Goal: Task Accomplishment & Management: Manage account settings

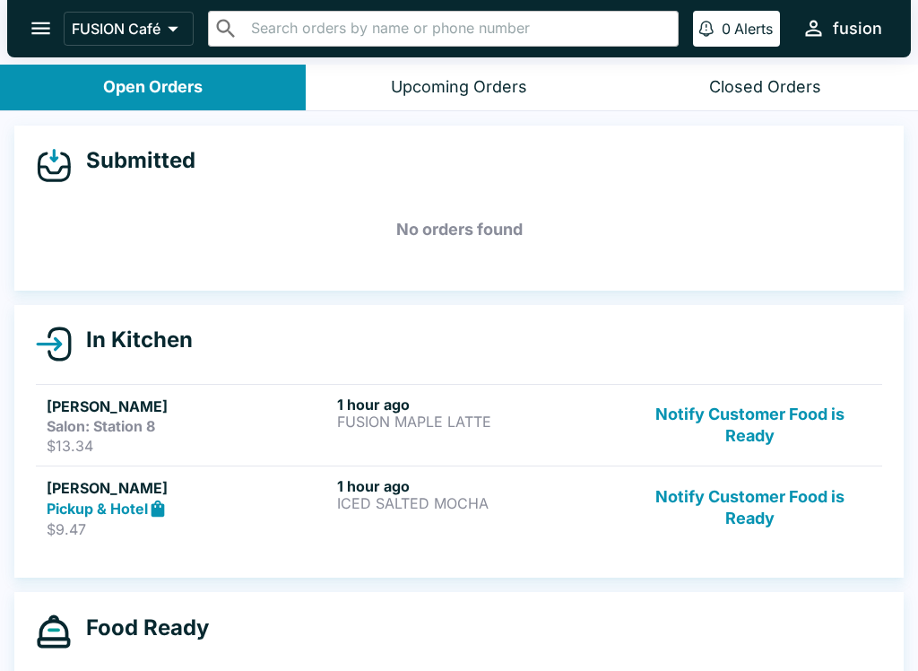
click at [742, 399] on button "Notify Customer Food is Ready" at bounding box center [750, 424] width 243 height 59
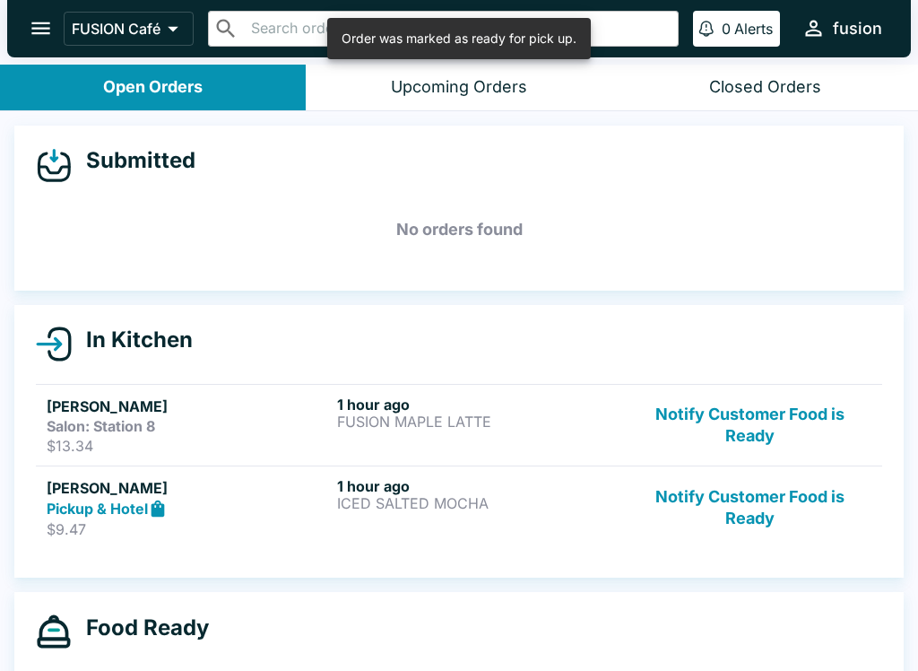
click at [746, 508] on button "Notify Customer Food is Ready" at bounding box center [750, 508] width 243 height 62
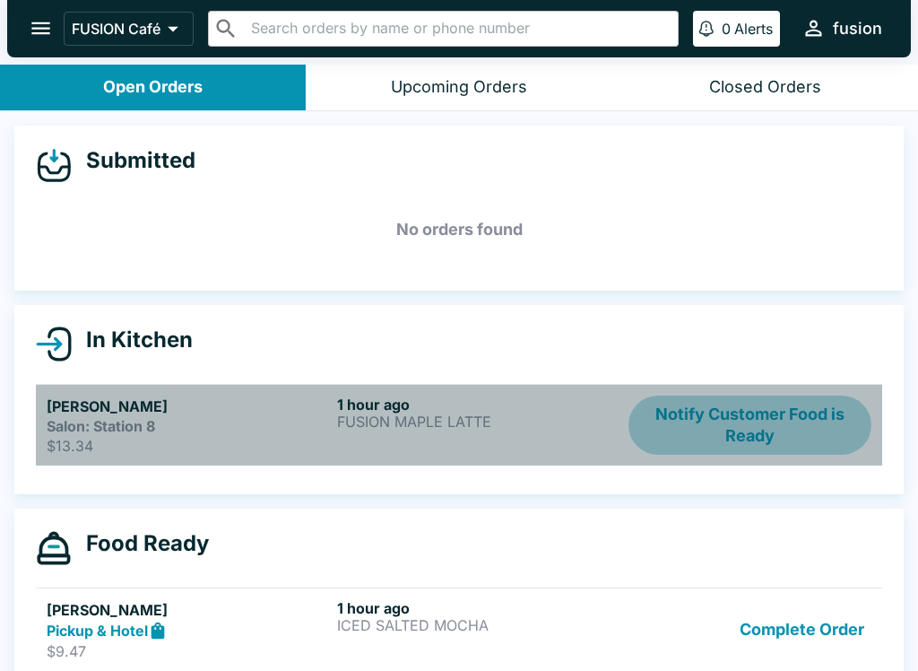
click at [742, 416] on button "Notify Customer Food is Ready" at bounding box center [750, 424] width 243 height 59
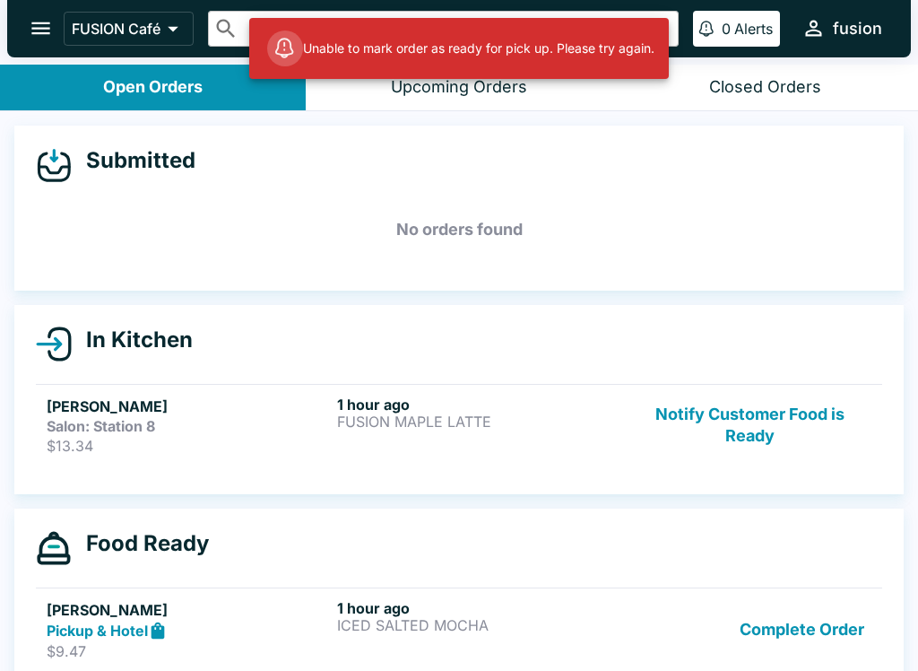
click at [747, 421] on button "Notify Customer Food is Ready" at bounding box center [750, 424] width 243 height 59
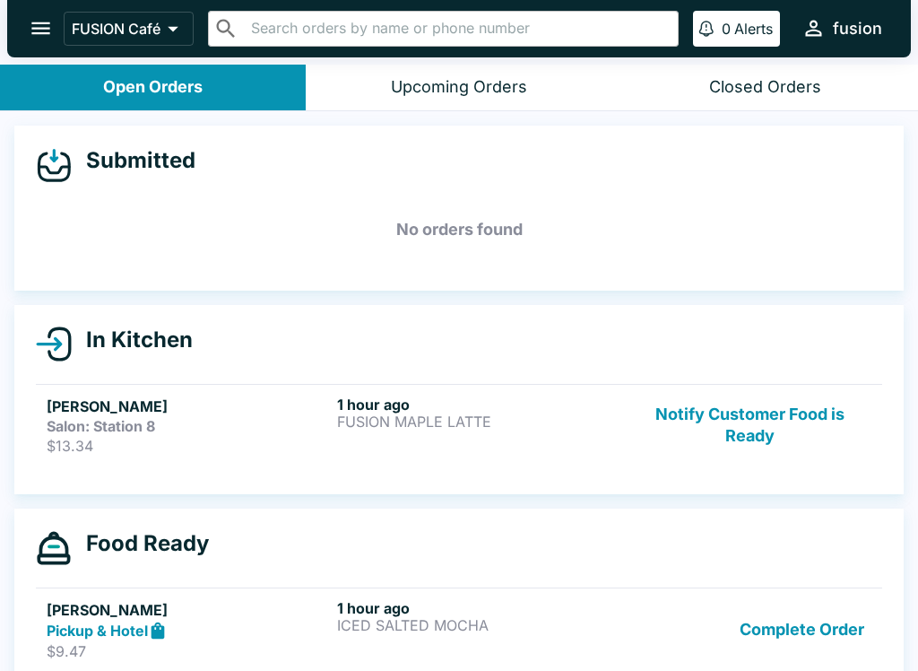
click at [758, 77] on div "Closed Orders" at bounding box center [765, 87] width 112 height 21
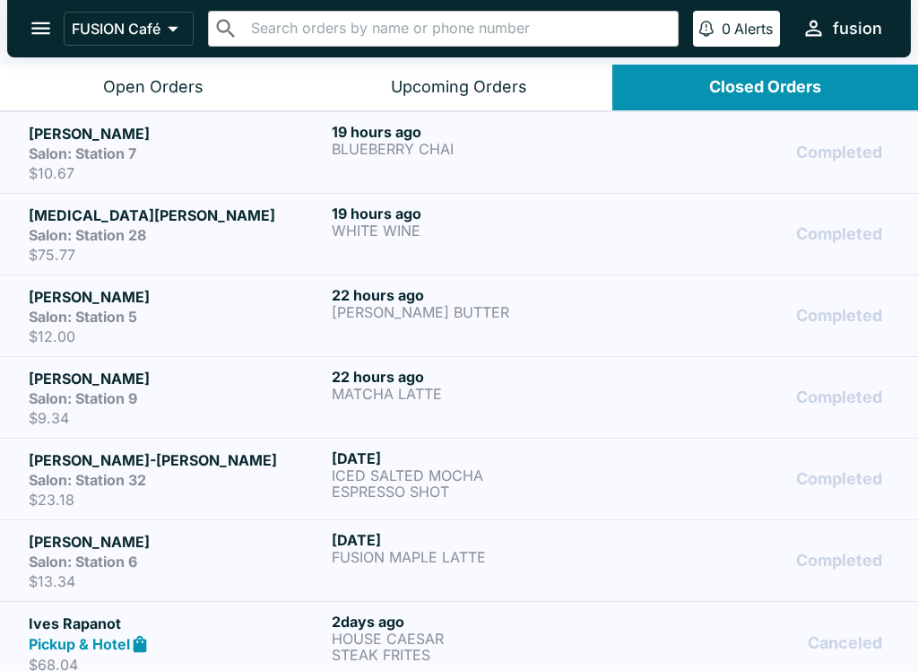
click at [173, 87] on div "Open Orders" at bounding box center [153, 87] width 100 height 21
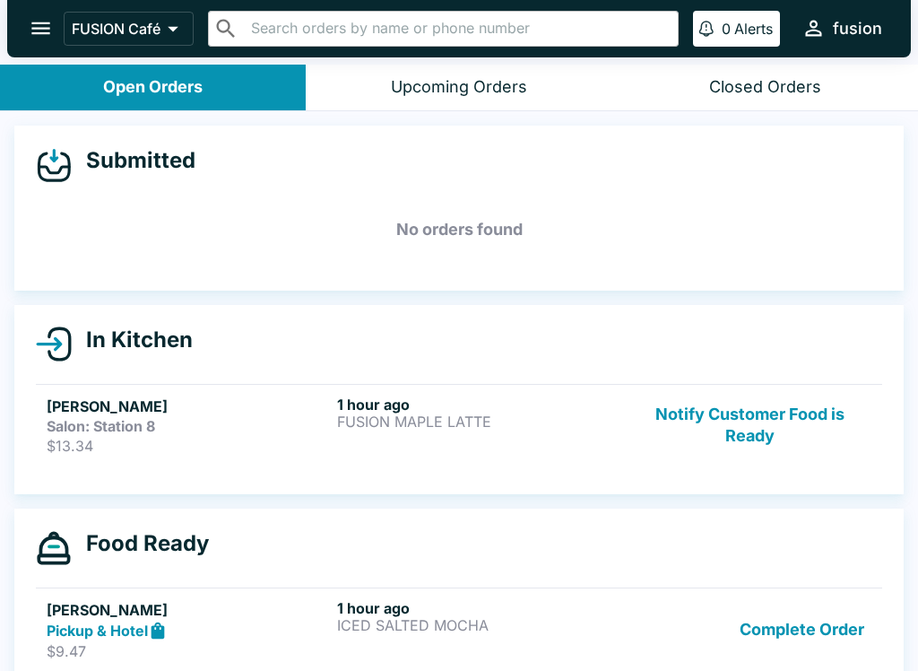
click at [466, 426] on p "FUSION MAPLE LATTE" at bounding box center [478, 421] width 283 height 16
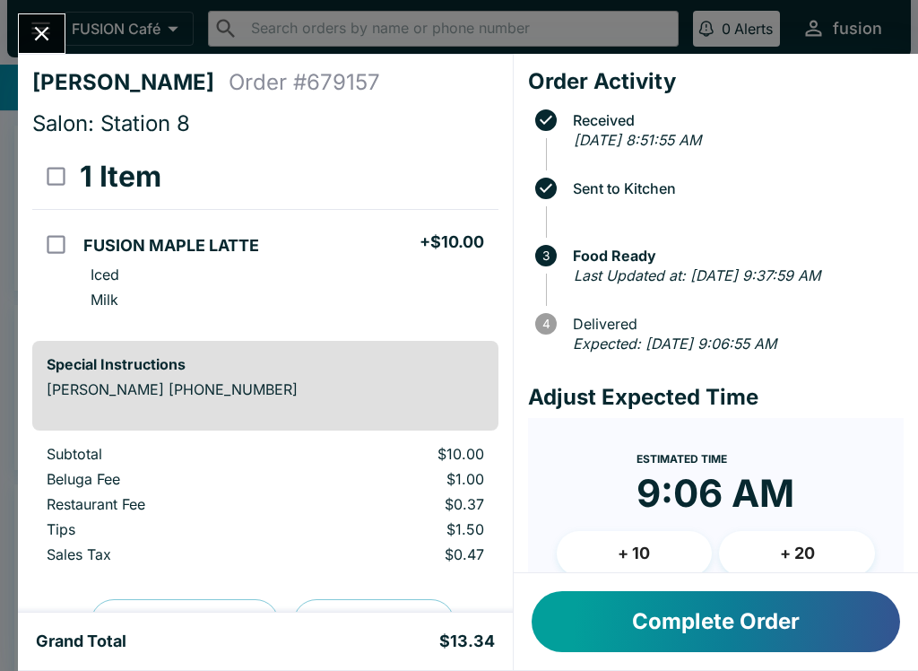
click at [631, 619] on button "Complete Order" at bounding box center [716, 621] width 369 height 61
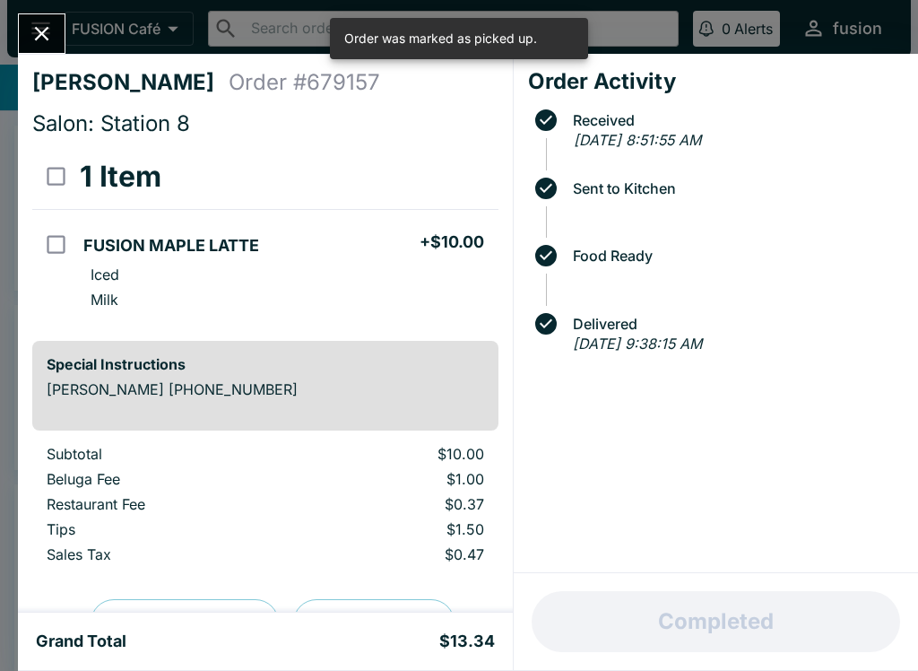
click at [39, 23] on icon "Close" at bounding box center [42, 34] width 24 height 24
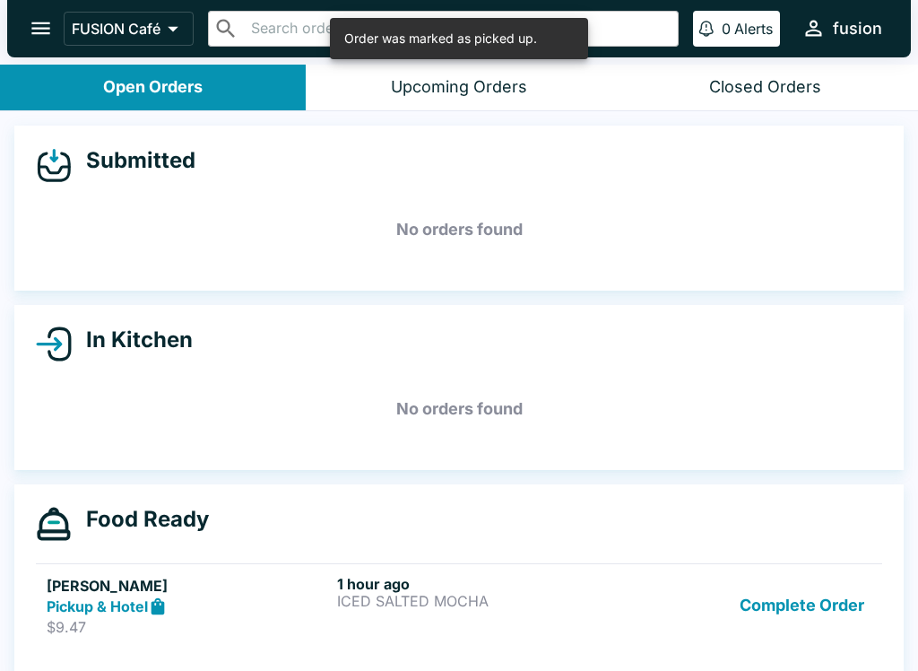
click at [798, 614] on button "Complete Order" at bounding box center [802, 606] width 139 height 62
